Goal: Obtain resource: Obtain resource

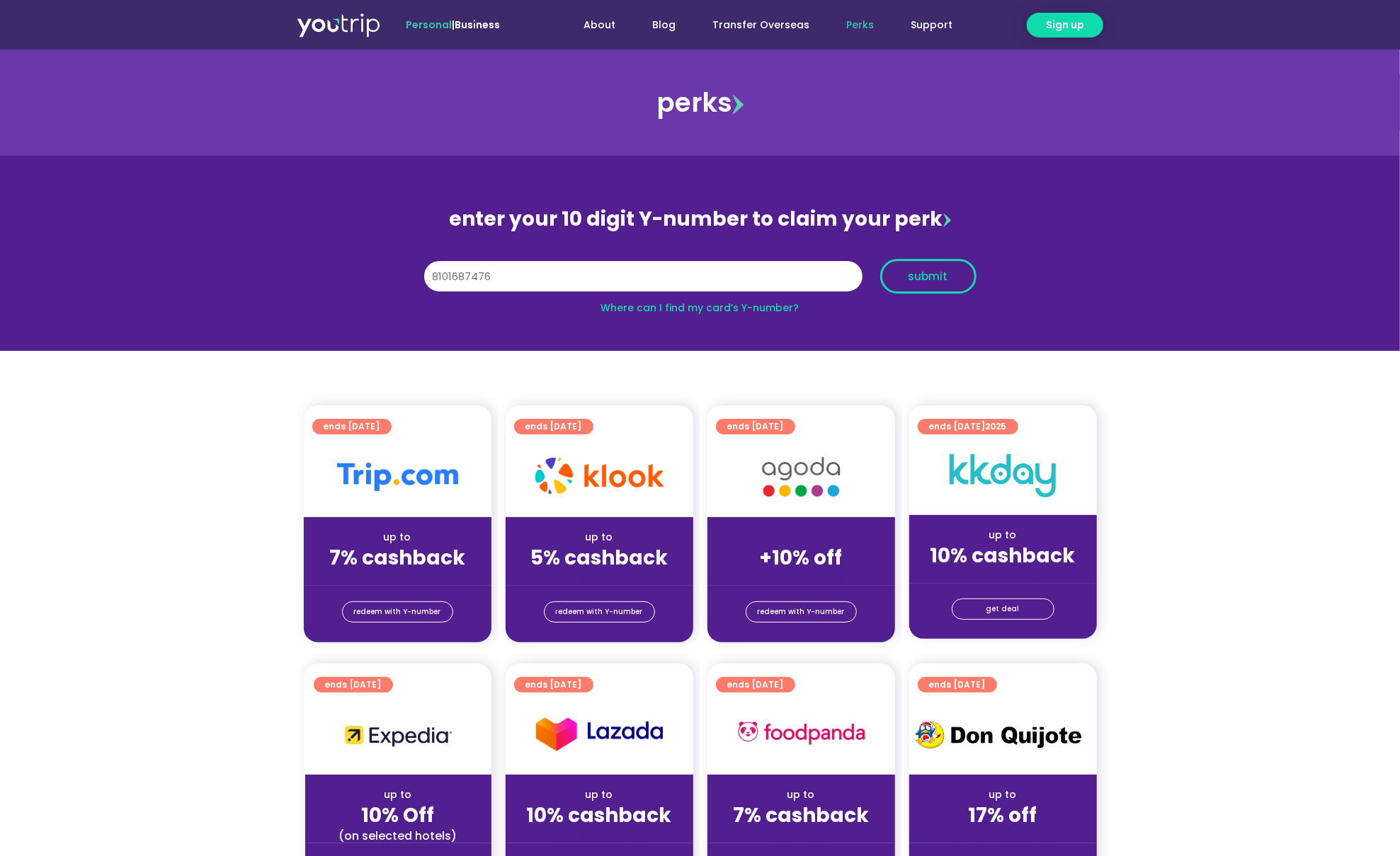
type input "8101687476"
click at [932, 272] on span "submit" at bounding box center [928, 276] width 40 height 11
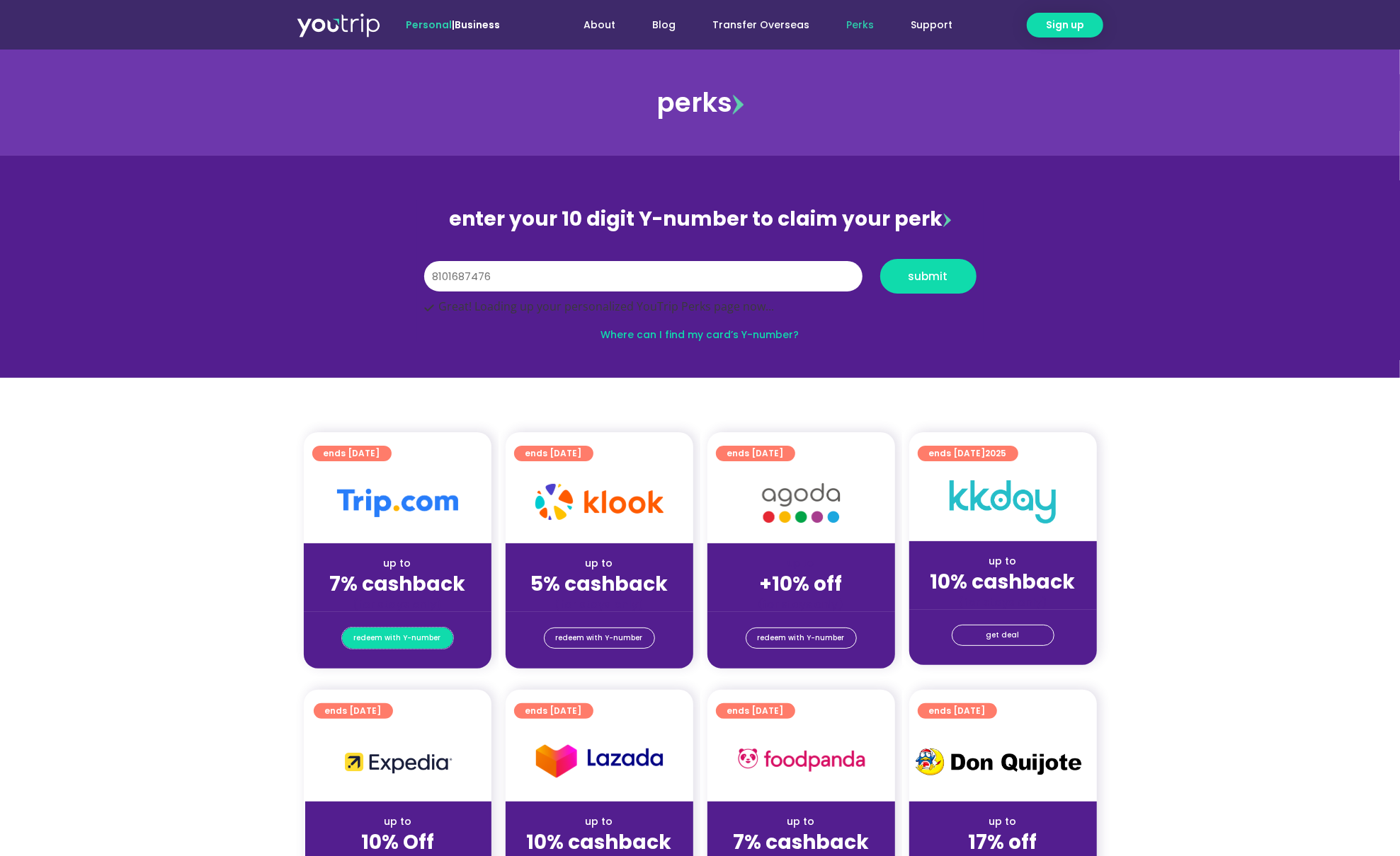
drag, startPoint x: 408, startPoint y: 640, endPoint x: 423, endPoint y: 633, distance: 16.6
click at [409, 639] on span "redeem with Y-number" at bounding box center [398, 638] width 87 height 20
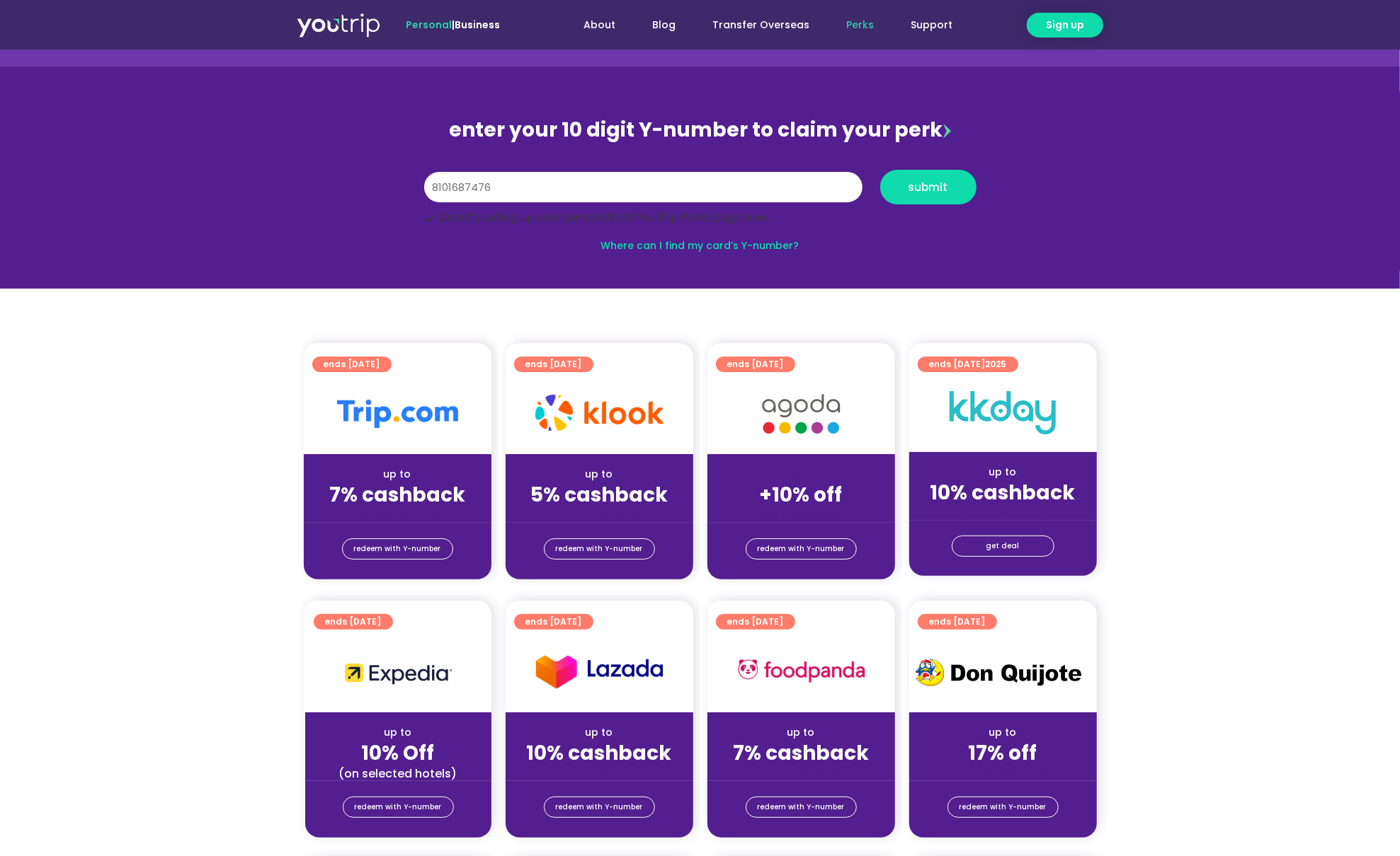
scroll to position [156, 0]
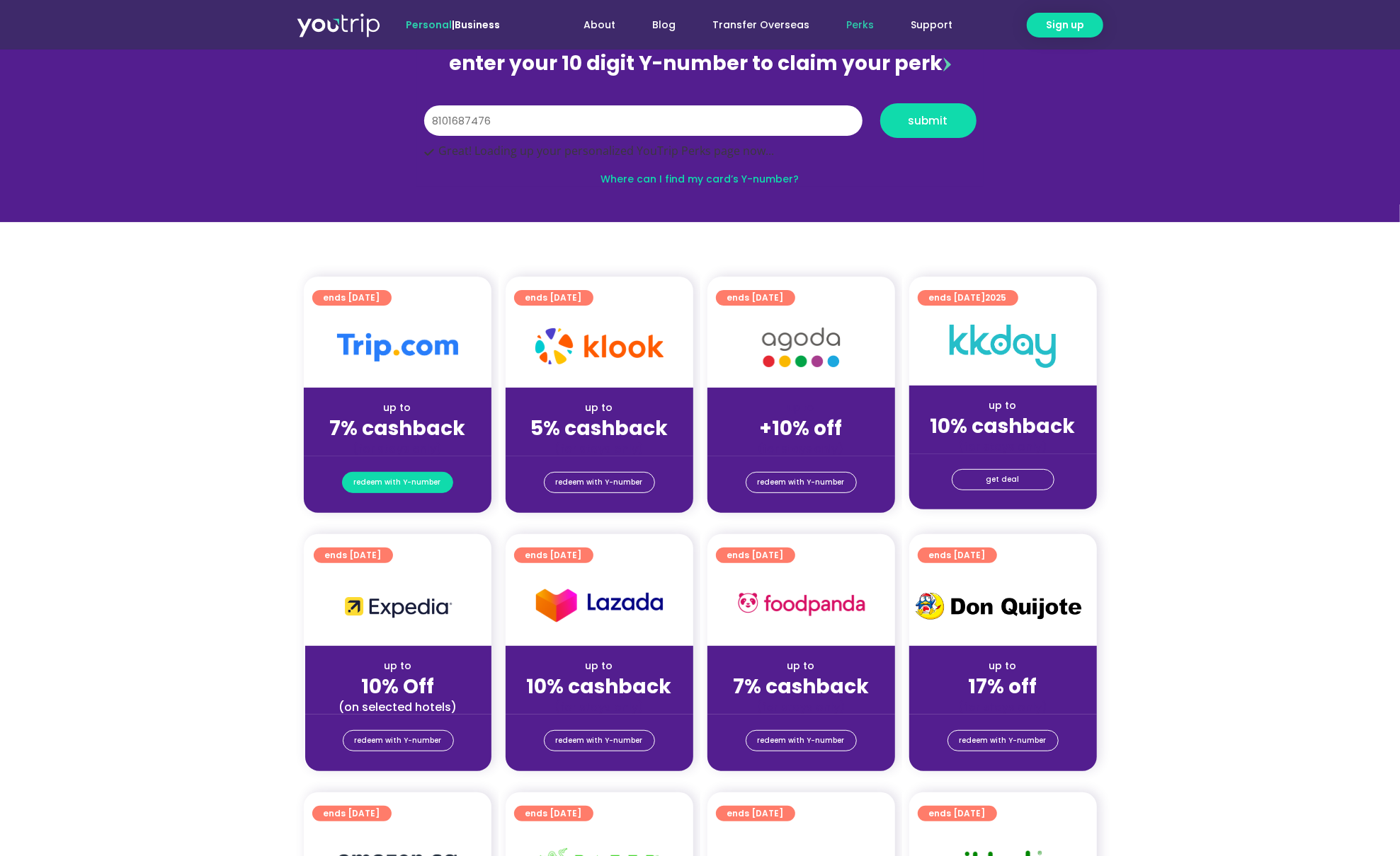
click at [418, 480] on span "redeem with Y-number" at bounding box center [398, 483] width 87 height 20
click at [421, 484] on span "redeem with Y-number" at bounding box center [398, 483] width 87 height 20
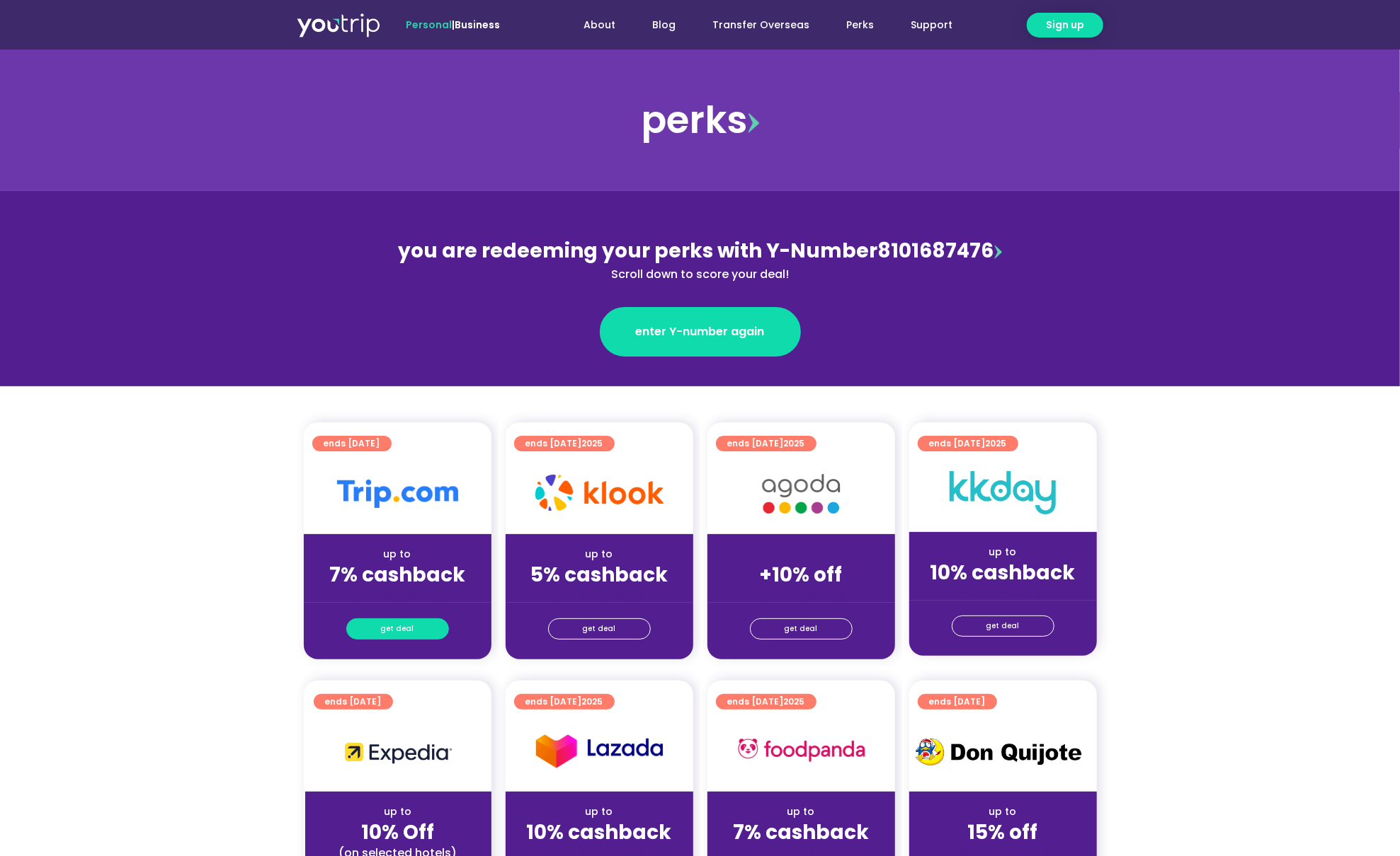
click at [412, 628] on link "get deal" at bounding box center [397, 629] width 103 height 21
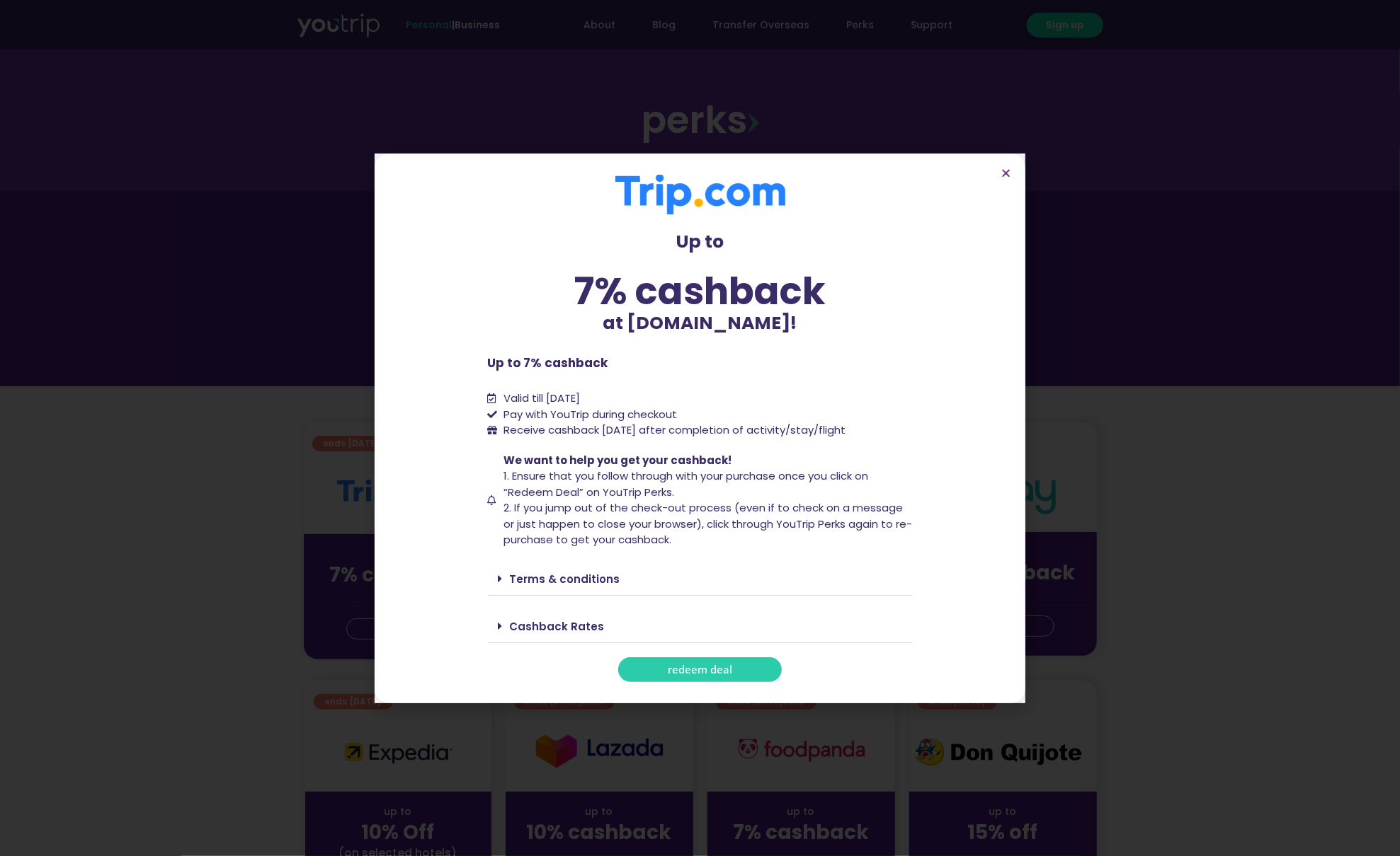
click at [539, 569] on div "Terms & conditions" at bounding box center [700, 579] width 425 height 33
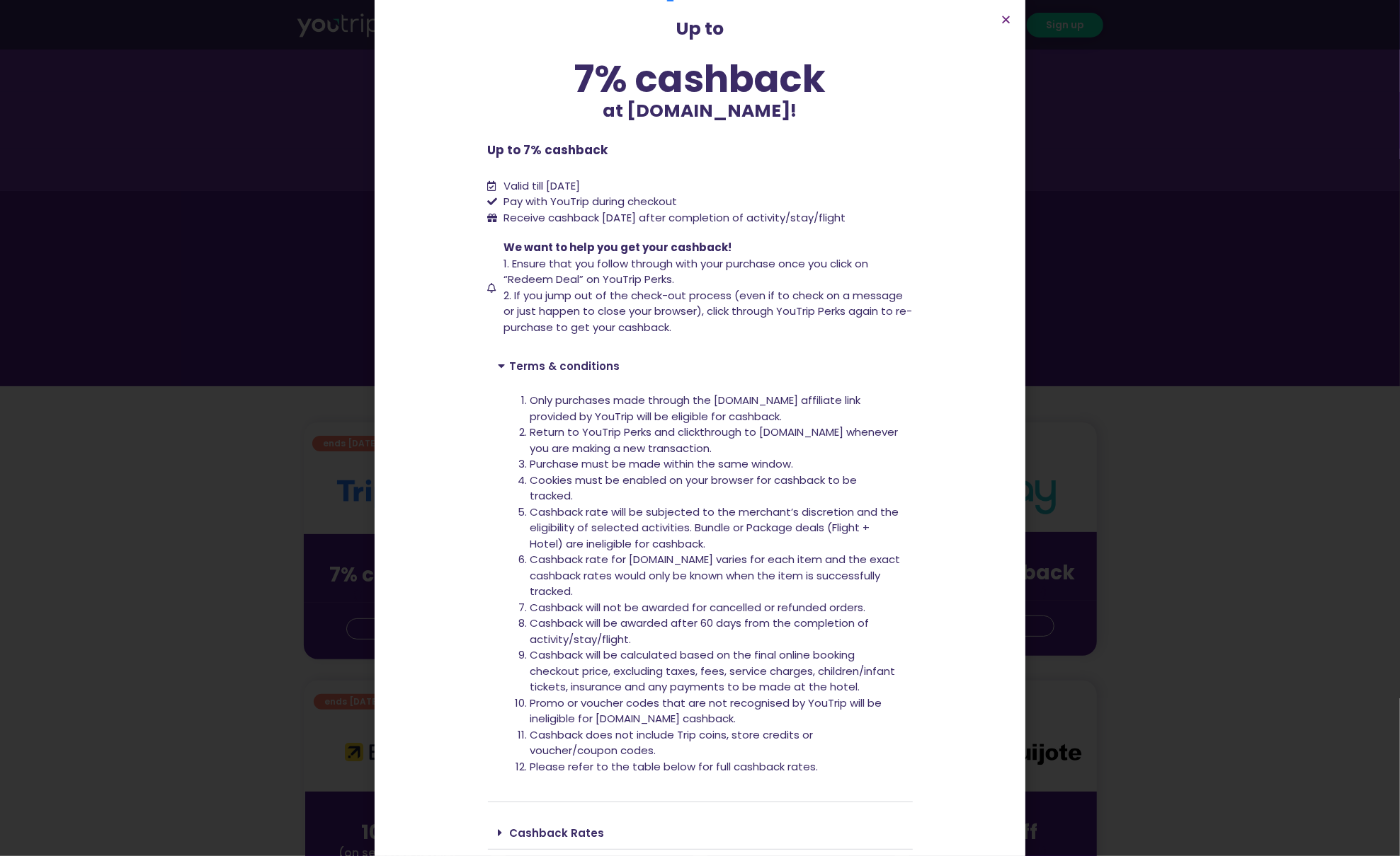
scroll to position [113, 0]
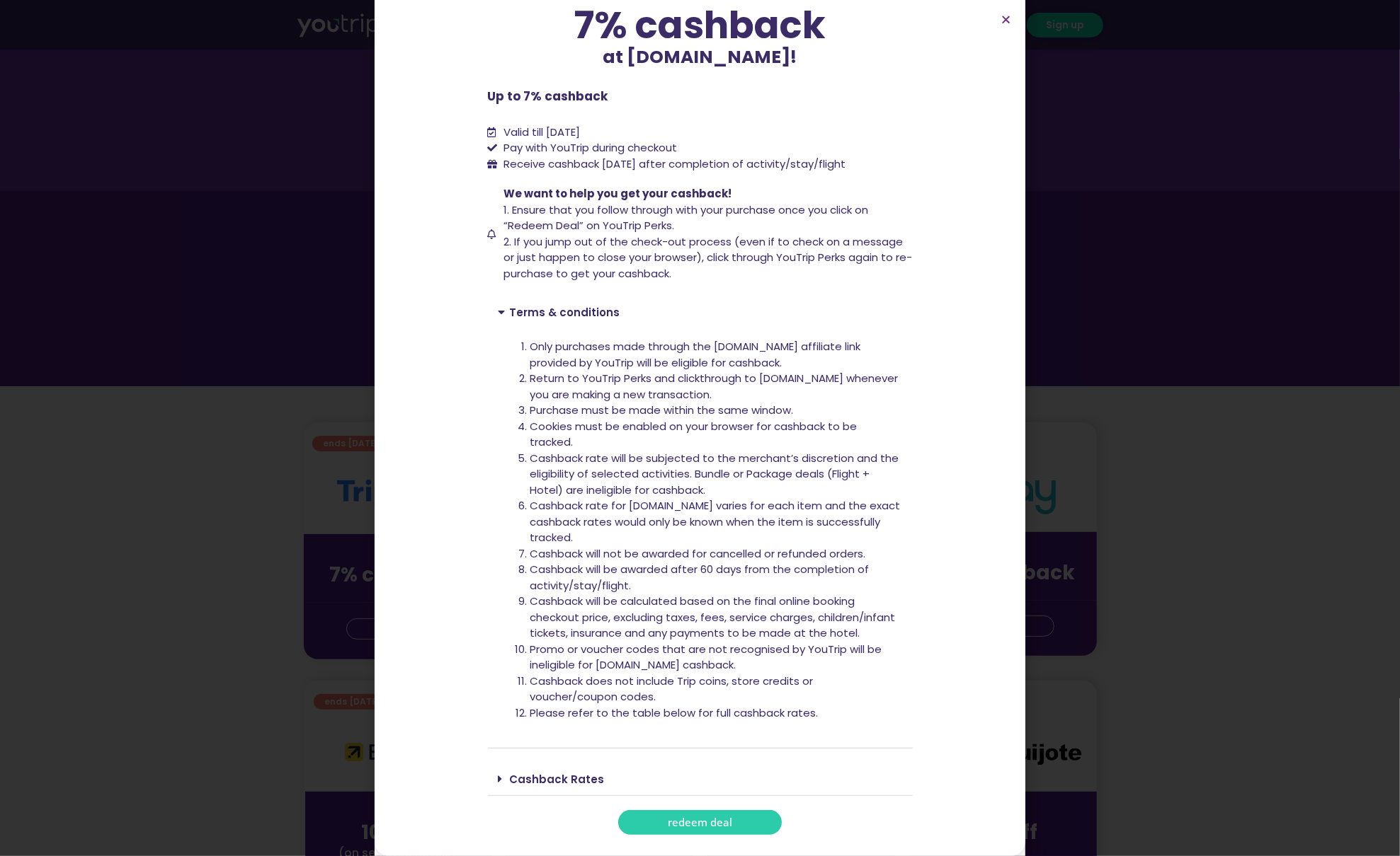
click at [577, 765] on div "Cashback Rates" at bounding box center [700, 779] width 425 height 33
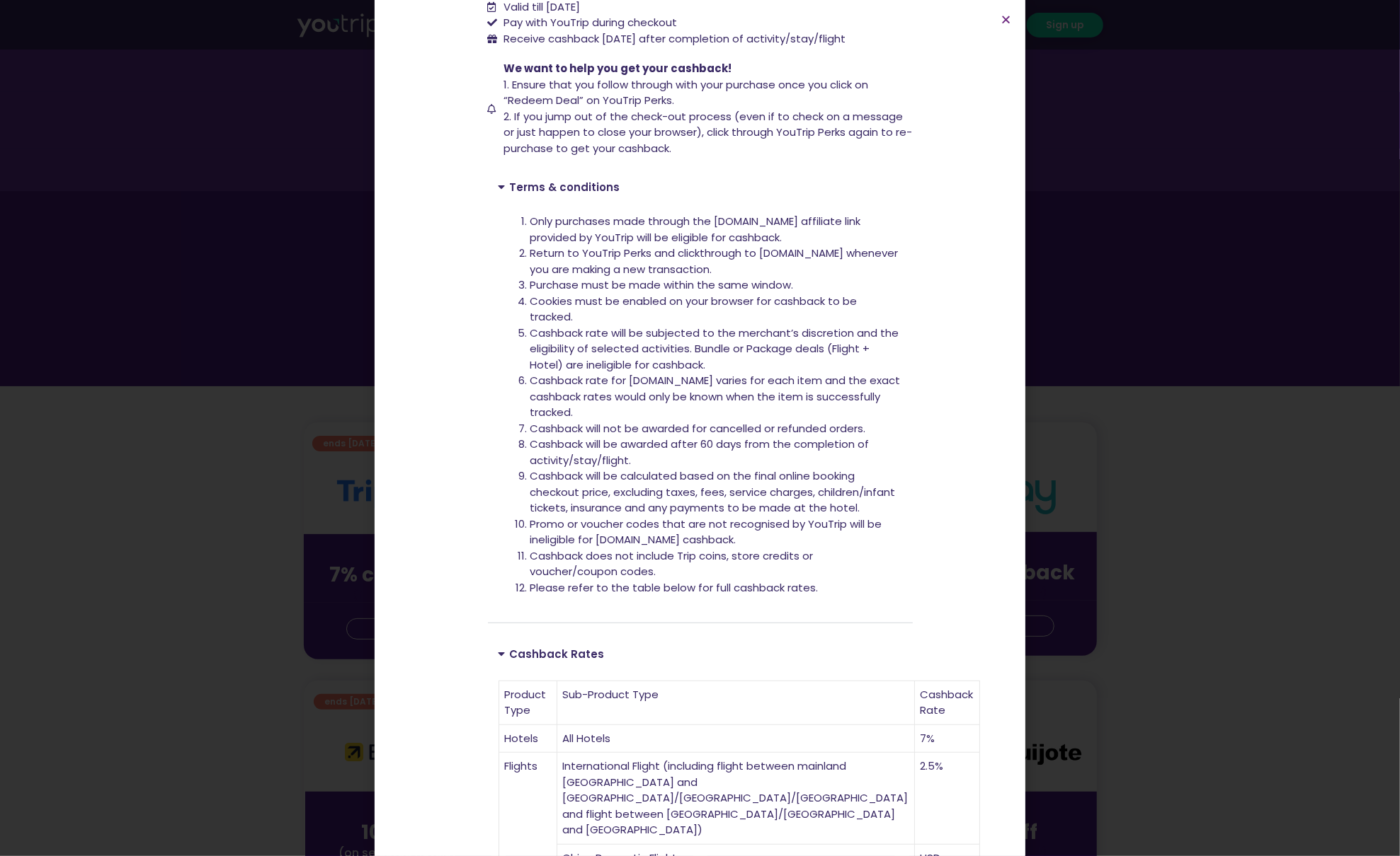
scroll to position [208, 0]
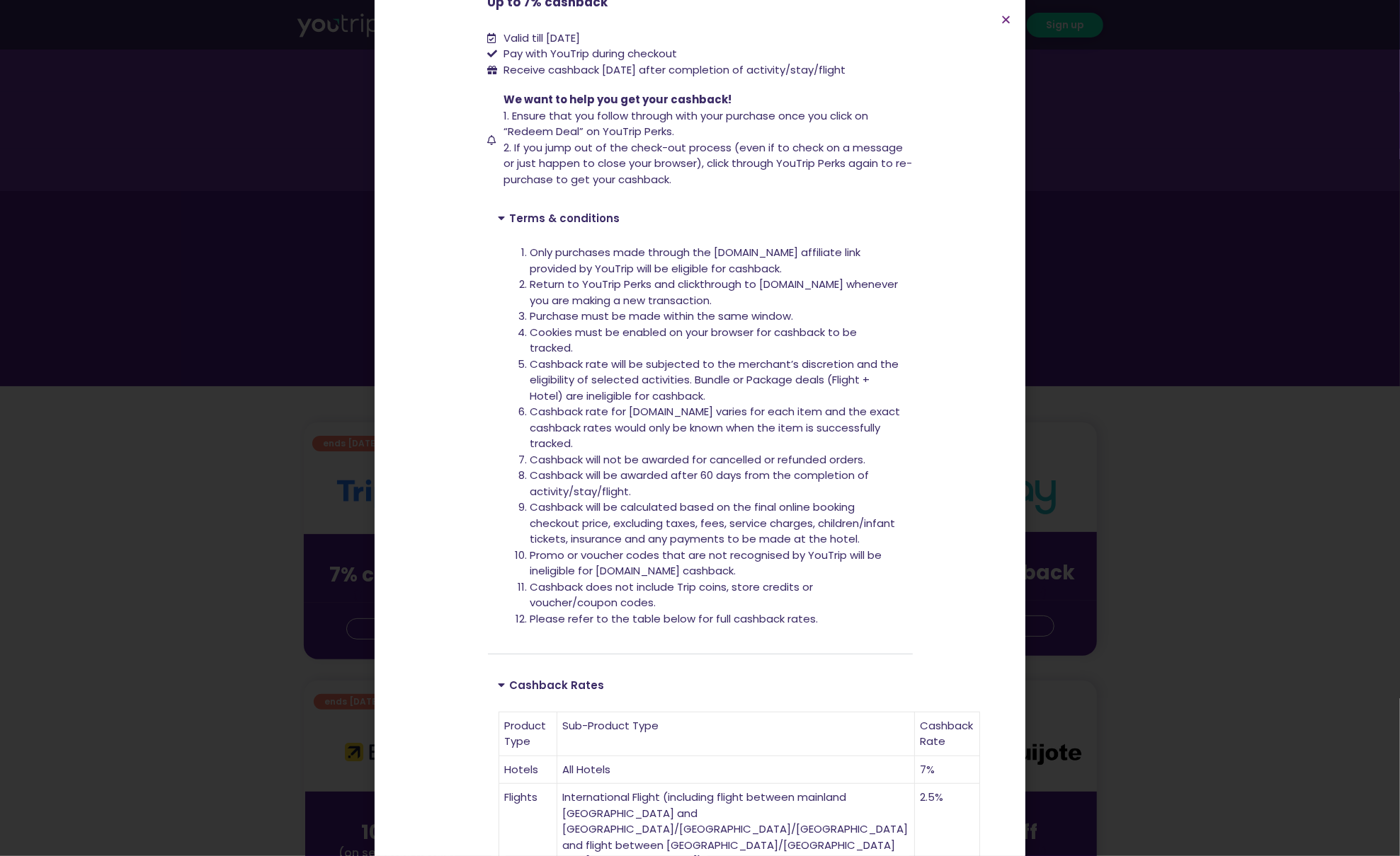
click at [690, 341] on li "Cookies must be enabled on your browser for cashback to be tracked." at bounding box center [717, 340] width 372 height 32
click at [689, 501] on li "Cashback will be calculated based on the final online booking checkout price, e…" at bounding box center [717, 524] width 372 height 48
